Goal: Book appointment/travel/reservation

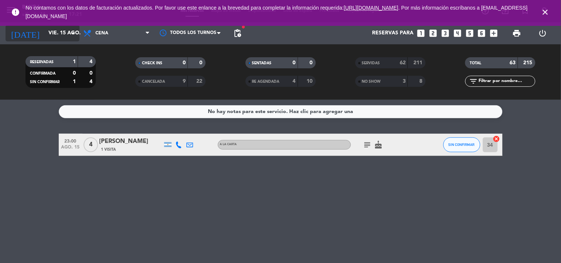
click at [72, 31] on icon "arrow_drop_down" at bounding box center [73, 33] width 9 height 9
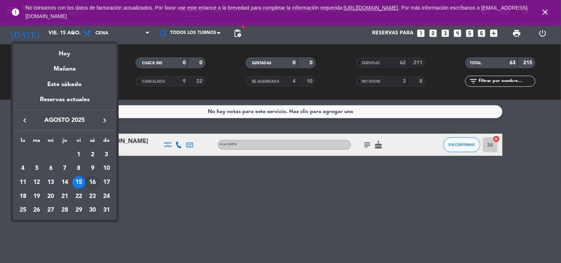
click at [91, 184] on div "16" at bounding box center [92, 182] width 13 height 13
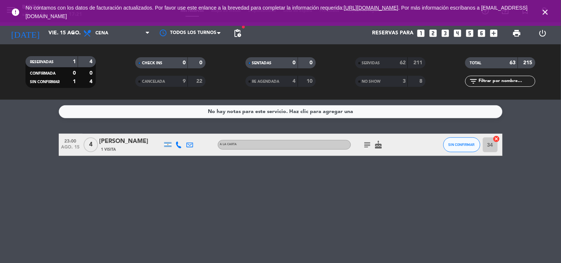
type input "sáb. 16 ago."
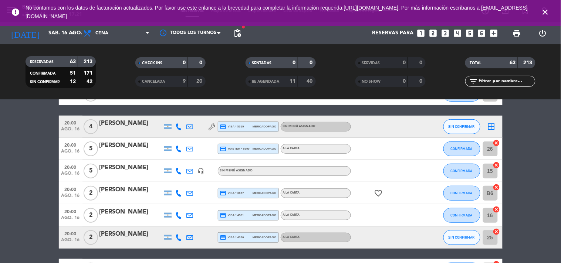
scroll to position [95, 0]
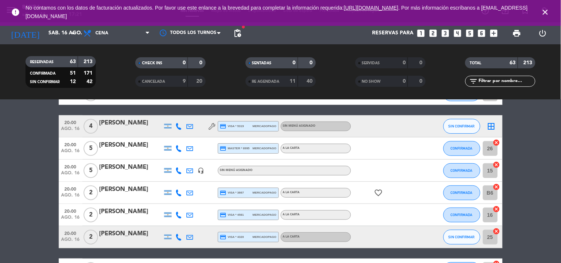
click at [431, 34] on icon "looks_two" at bounding box center [433, 33] width 10 height 10
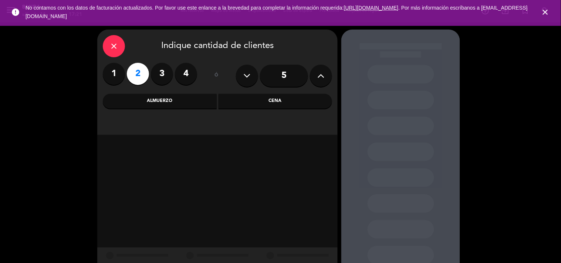
click at [262, 106] on div "Cena" at bounding box center [276, 101] width 114 height 15
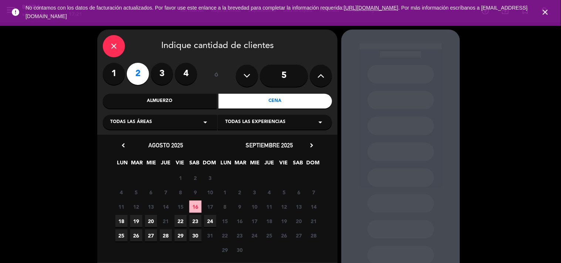
click at [195, 211] on span "16" at bounding box center [195, 207] width 12 height 12
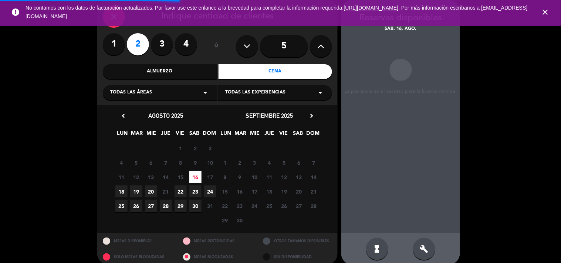
scroll to position [38, 0]
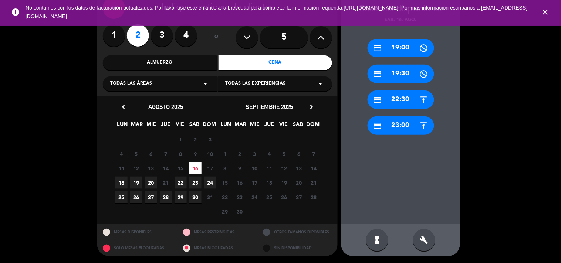
click at [421, 235] on div "build" at bounding box center [424, 240] width 22 height 22
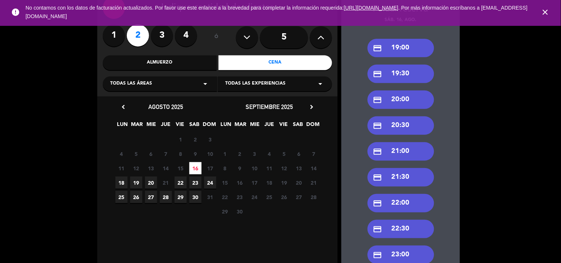
click at [400, 97] on div "credit_card 20:00" at bounding box center [401, 100] width 67 height 19
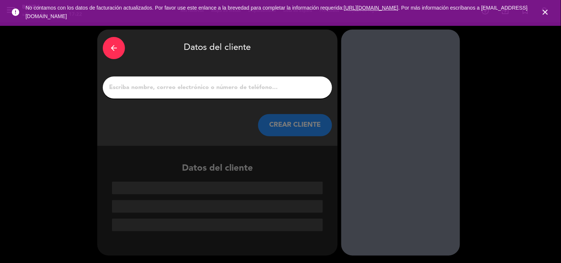
click at [298, 85] on input "1" at bounding box center [217, 88] width 218 height 10
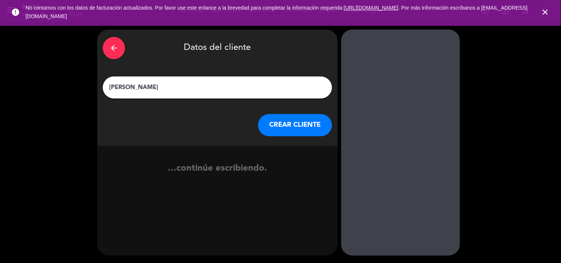
type input "[PERSON_NAME]"
click at [320, 124] on button "CREAR CLIENTE" at bounding box center [295, 125] width 74 height 22
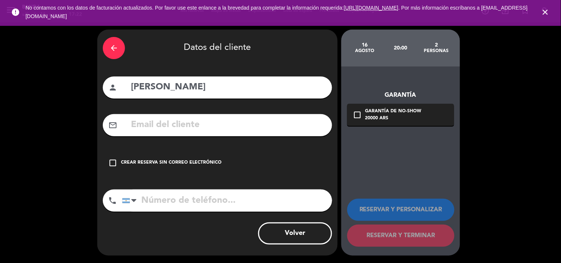
click at [112, 161] on icon "check_box_outline_blank" at bounding box center [112, 163] width 9 height 9
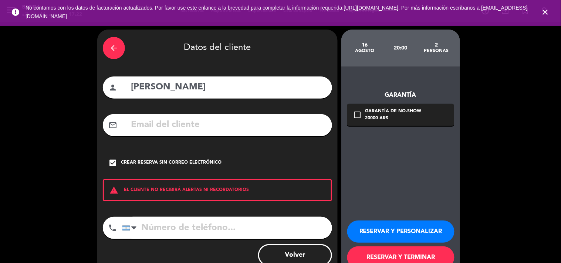
scroll to position [21, 0]
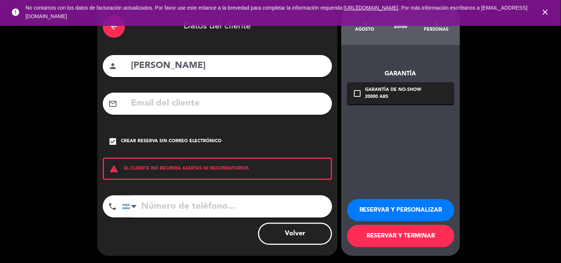
click at [384, 209] on button "RESERVAR Y PERSONALIZAR" at bounding box center [400, 210] width 107 height 22
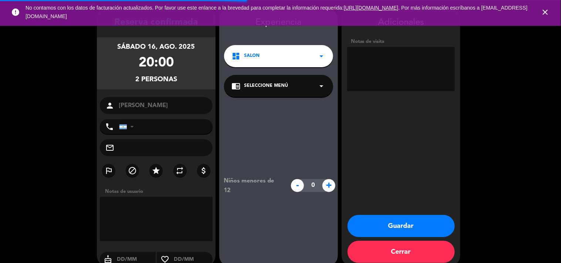
scroll to position [30, 0]
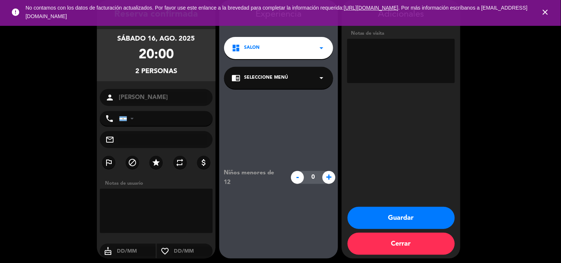
click at [397, 67] on textarea at bounding box center [401, 61] width 108 height 44
paste textarea "9ASZH8PU"
type textarea "BIG BOX 9ASZH8PU"
click at [430, 214] on button "Guardar" at bounding box center [401, 218] width 107 height 22
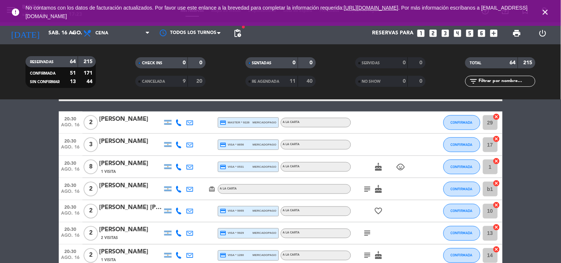
scroll to position [266, 0]
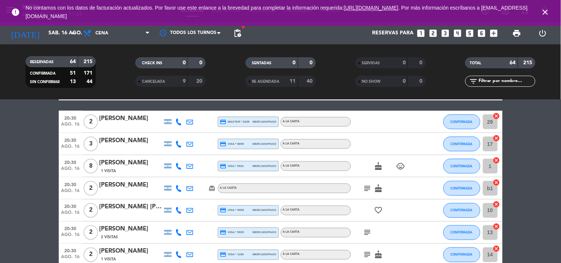
click at [215, 187] on icon "card_giftcard" at bounding box center [212, 188] width 7 height 7
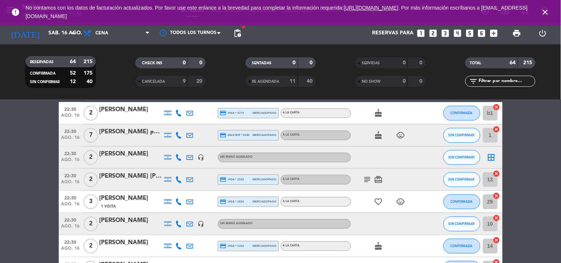
scroll to position [1251, 0]
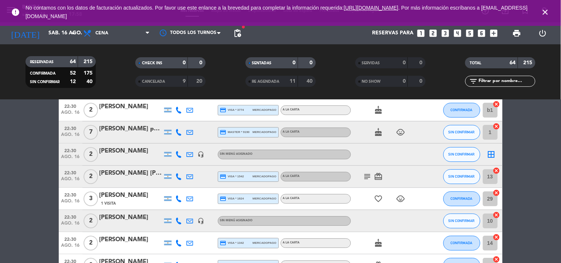
click at [368, 174] on icon "subject" at bounding box center [367, 176] width 9 height 9
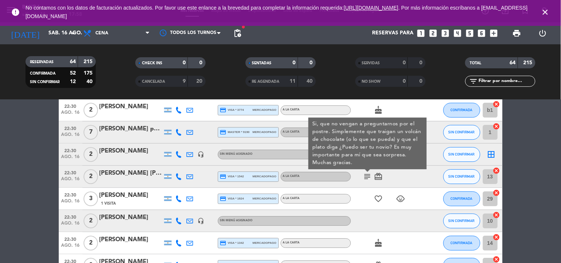
click at [178, 176] on icon at bounding box center [179, 177] width 7 height 7
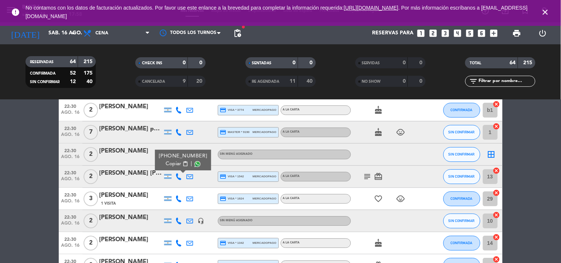
click at [195, 163] on span at bounding box center [198, 164] width 6 height 6
click at [182, 165] on span "content_paste" at bounding box center [185, 164] width 6 height 6
